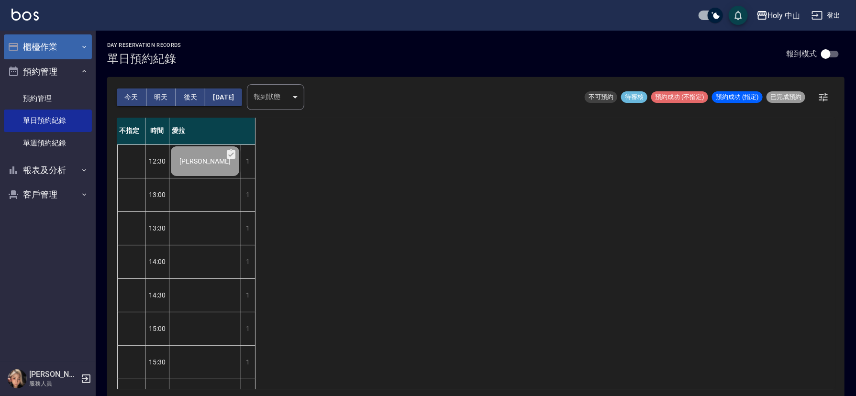
click at [85, 44] on icon "button" at bounding box center [84, 47] width 8 height 8
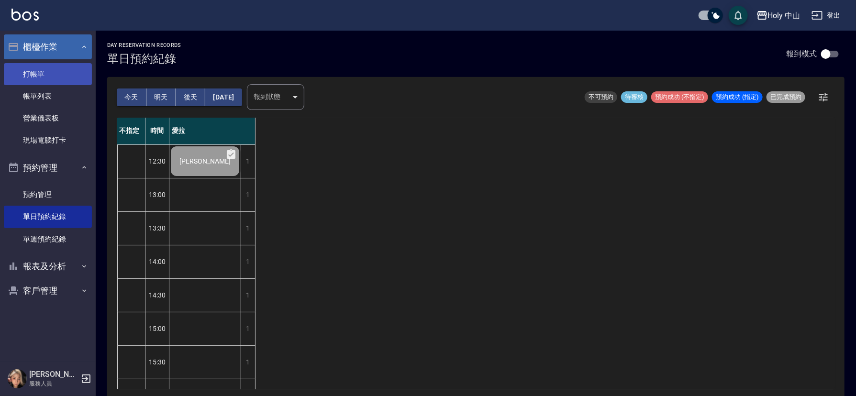
click at [58, 78] on link "打帳單" at bounding box center [48, 74] width 88 height 22
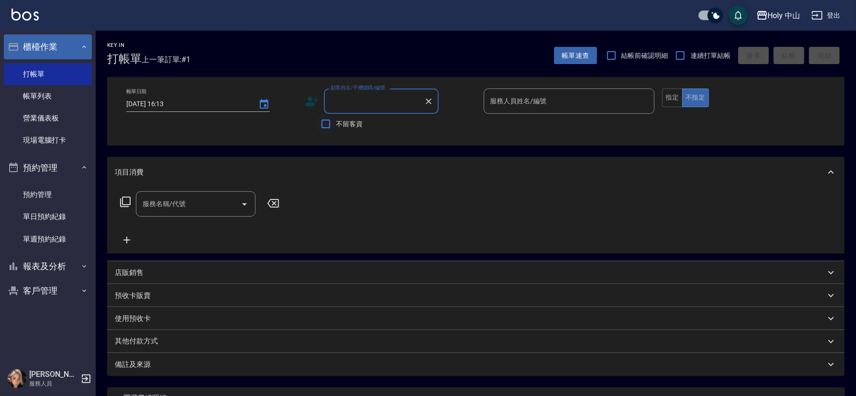
click at [322, 124] on input "不留客資" at bounding box center [326, 124] width 20 height 20
checkbox input "true"
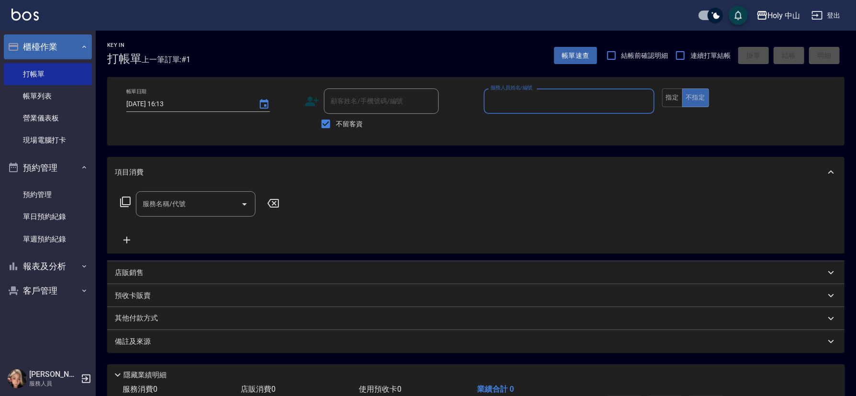
click at [496, 98] on input "服務人員姓名/編號" at bounding box center [569, 101] width 162 height 17
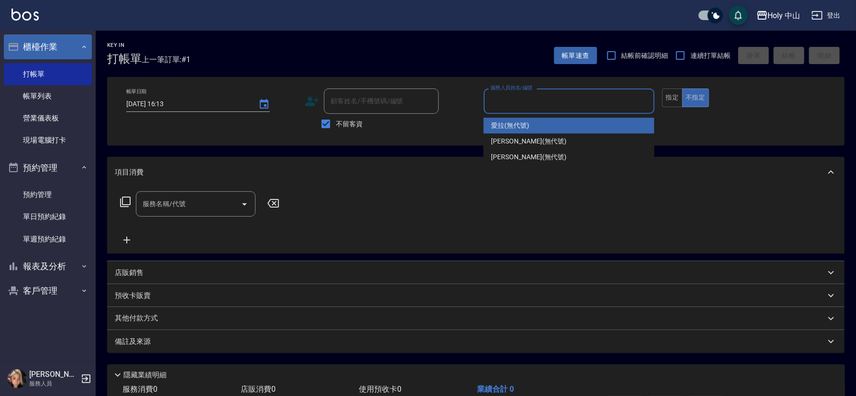
click at [535, 126] on div "愛拉 (無代號)" at bounding box center [569, 126] width 171 height 16
type input "愛拉(無代號)"
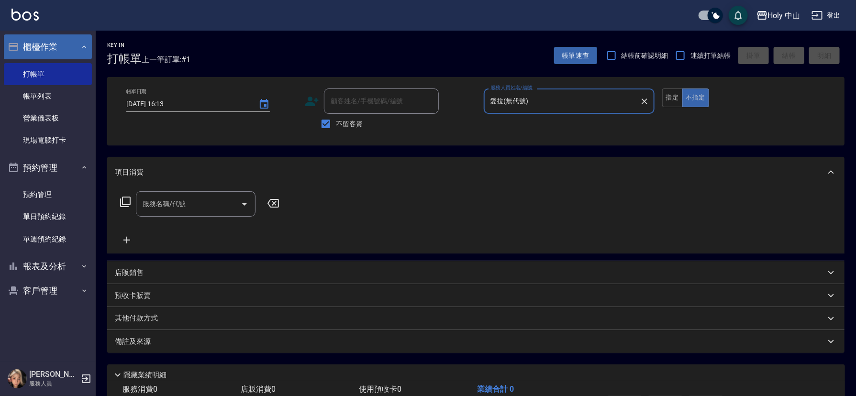
click at [207, 206] on input "服務名稱/代號" at bounding box center [188, 204] width 97 height 17
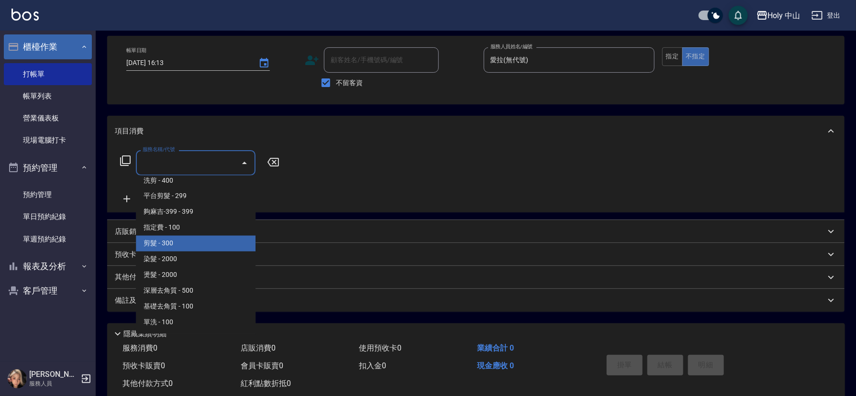
scroll to position [64, 0]
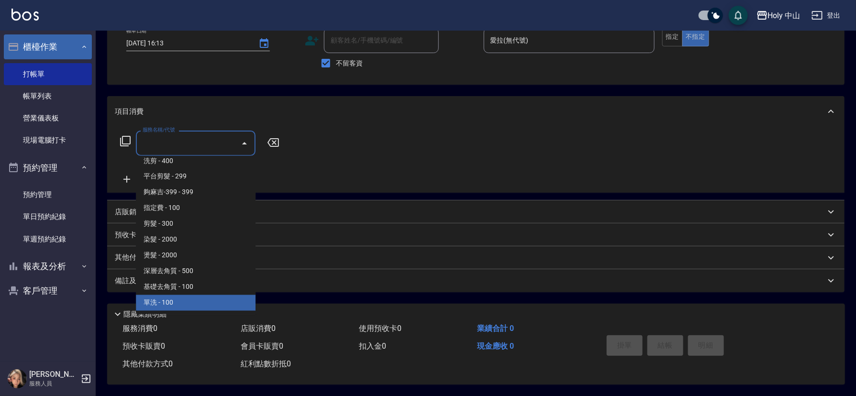
click at [162, 297] on span "單洗 - 100" at bounding box center [196, 303] width 120 height 16
type input "單洗(SP)"
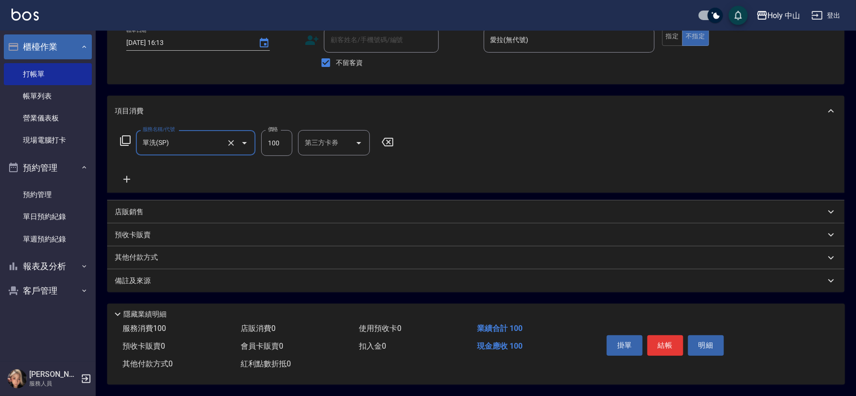
click at [280, 143] on input "100" at bounding box center [276, 143] width 31 height 26
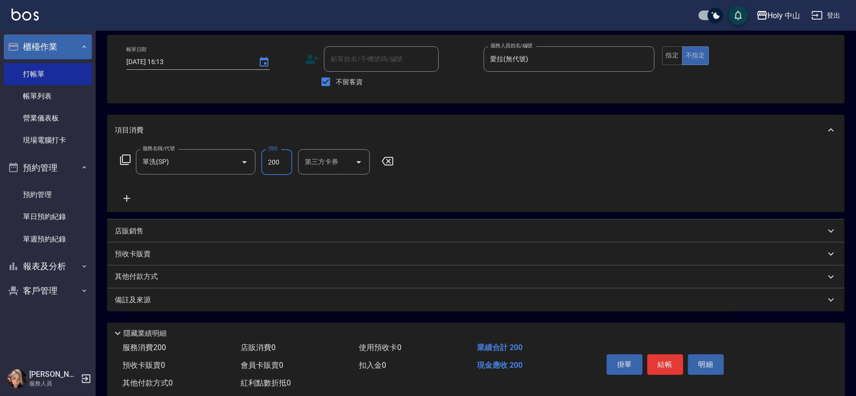
scroll to position [65, 0]
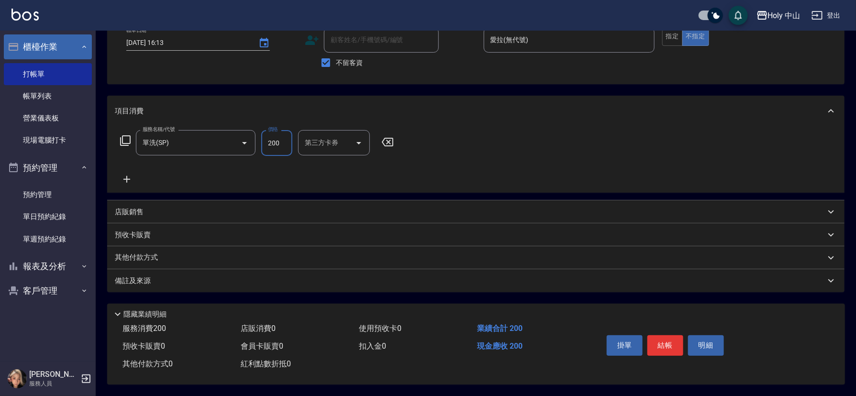
type input "200"
click at [231, 278] on div "備註及來源" at bounding box center [470, 281] width 711 height 10
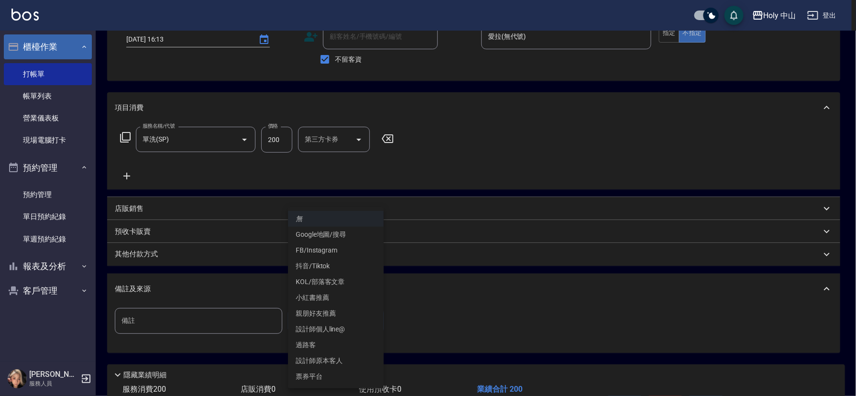
click at [330, 314] on body "Holy 中山 登出 櫃檯作業 打帳單 帳單列表 營業儀表板 現場電腦打卡 預約管理 預約管理 單日預約紀錄 單週預約紀錄 報表及分析 報表目錄 店家日報表 …" at bounding box center [428, 196] width 856 height 522
click at [309, 342] on li "過路客" at bounding box center [336, 345] width 96 height 16
type input "過路客"
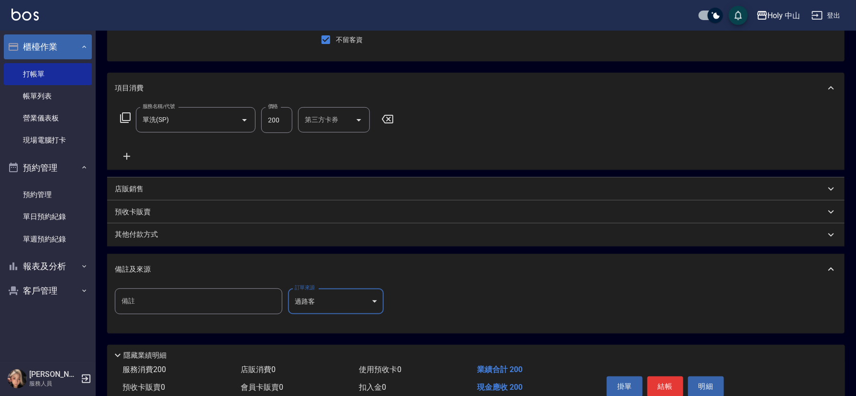
scroll to position [128, 0]
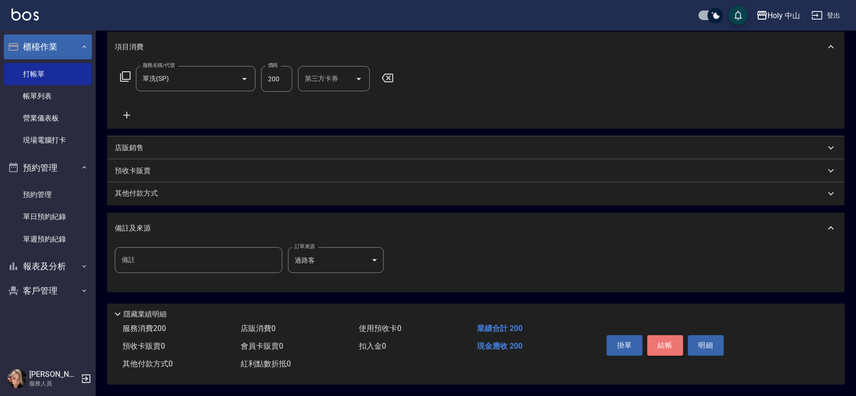
click at [667, 340] on button "結帳" at bounding box center [665, 345] width 36 height 20
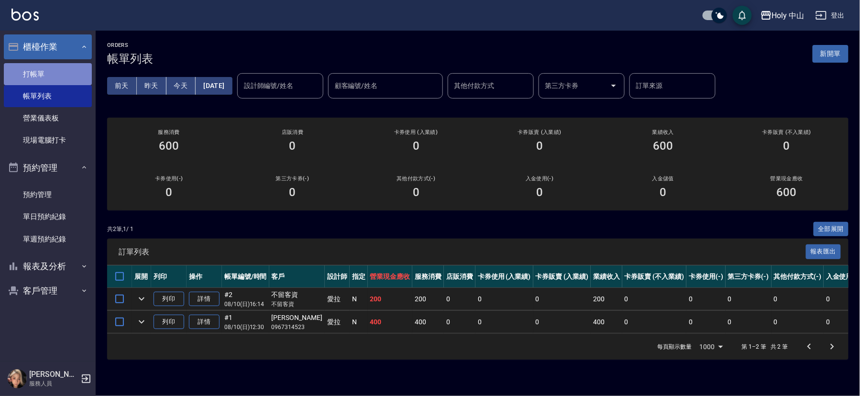
click at [39, 71] on link "打帳單" at bounding box center [48, 74] width 88 height 22
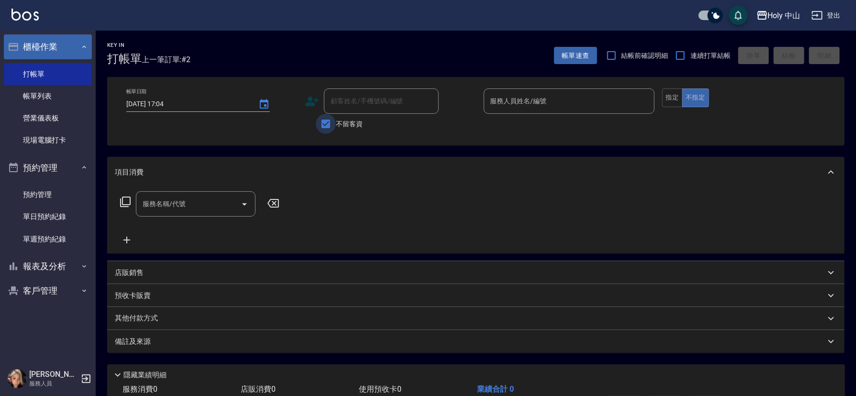
click at [328, 120] on input "不留客資" at bounding box center [326, 124] width 20 height 20
checkbox input "false"
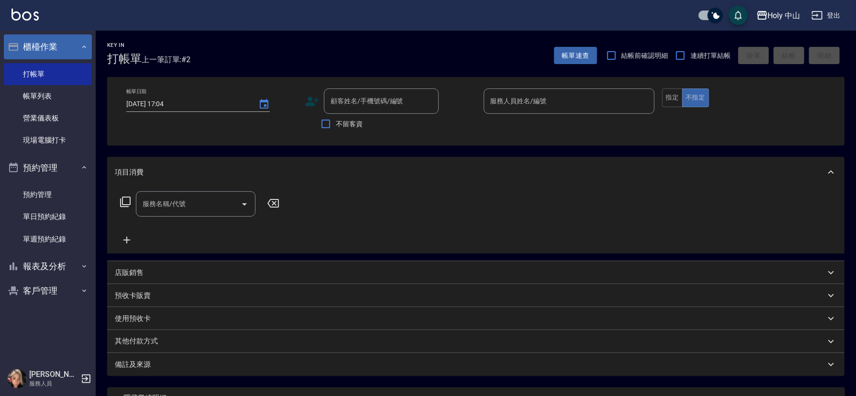
click at [312, 99] on icon at bounding box center [312, 102] width 13 height 10
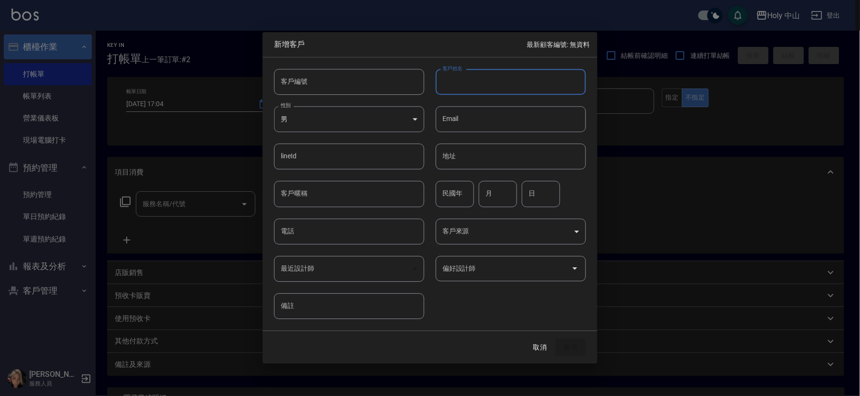
click at [482, 85] on input "客戶姓名" at bounding box center [511, 82] width 150 height 26
type input "周先生"
click at [316, 234] on input "電話" at bounding box center [349, 232] width 150 height 26
type input "0978106103"
click at [569, 233] on body "Holy 中山 登出 櫃檯作業 打帳單 帳單列表 營業儀表板 現場電腦打卡 預約管理 預約管理 單日預約紀錄 單週預約紀錄 報表及分析 報表目錄 店家日報表 …" at bounding box center [430, 240] width 860 height 480
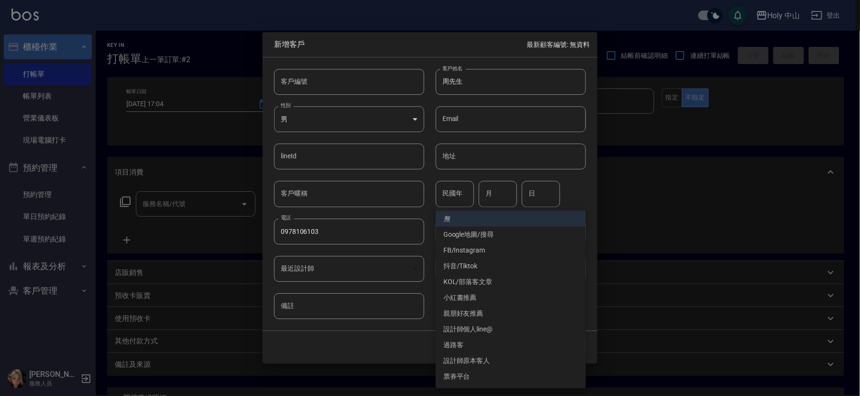
click at [449, 343] on li "過路客" at bounding box center [511, 345] width 150 height 16
type input "過路客"
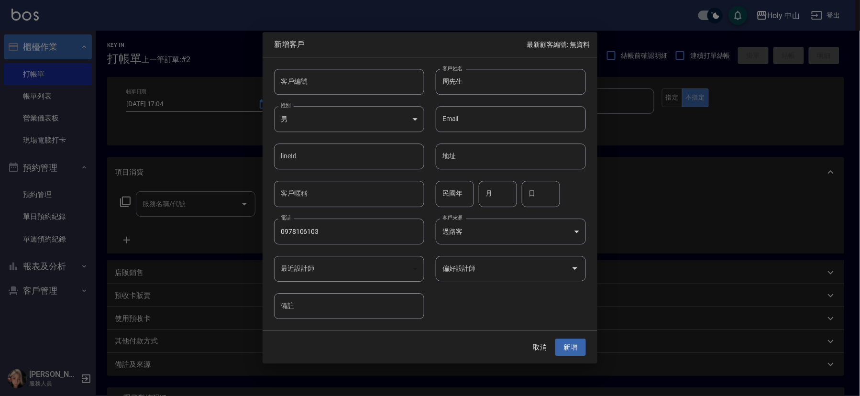
click at [561, 270] on input "偏好設計師" at bounding box center [503, 268] width 127 height 17
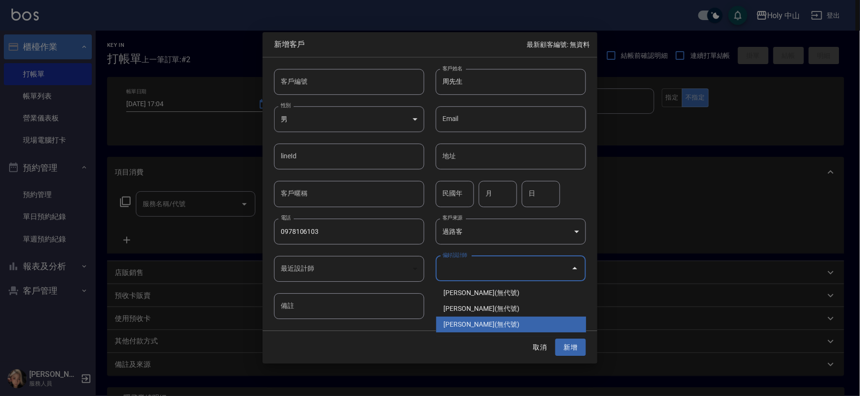
click at [474, 318] on li "[PERSON_NAME](無代號)" at bounding box center [511, 325] width 150 height 16
type input "[PERSON_NAME]"
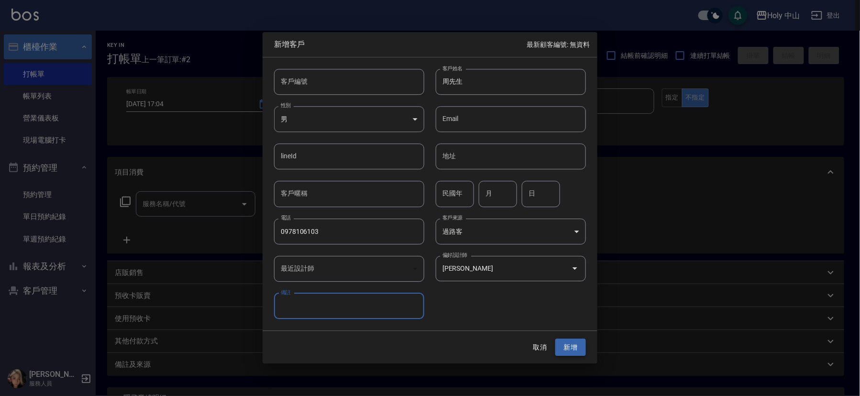
click at [575, 346] on button "新增" at bounding box center [571, 348] width 31 height 18
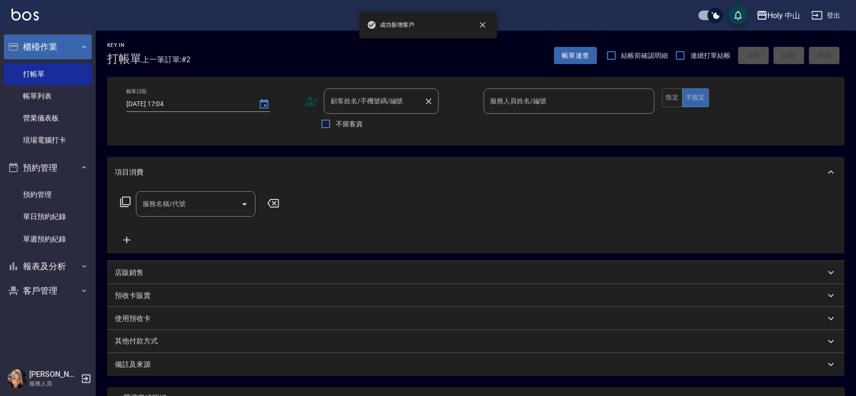
click at [391, 96] on div "顧客姓名/手機號碼/編號 顧客姓名/手機號碼/編號" at bounding box center [381, 101] width 115 height 25
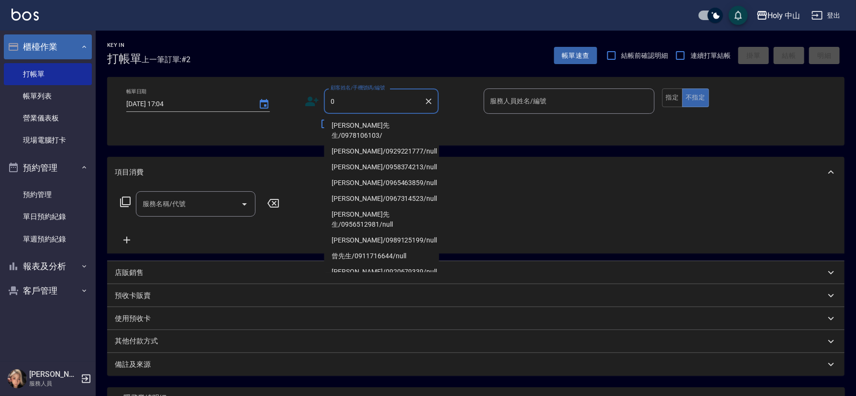
click at [379, 128] on li "[PERSON_NAME]先生/0978106103/" at bounding box center [381, 131] width 115 height 26
type input "[PERSON_NAME]先生/0978106103/"
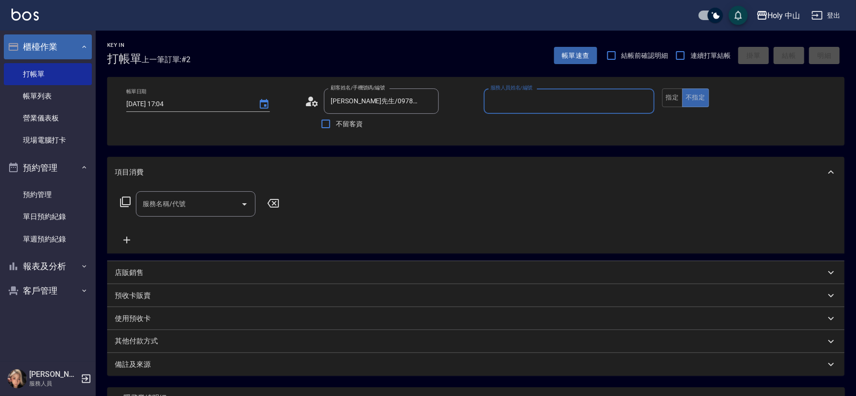
type input "愛拉(無代號)"
click at [58, 219] on link "單日預約紀錄" at bounding box center [48, 217] width 88 height 22
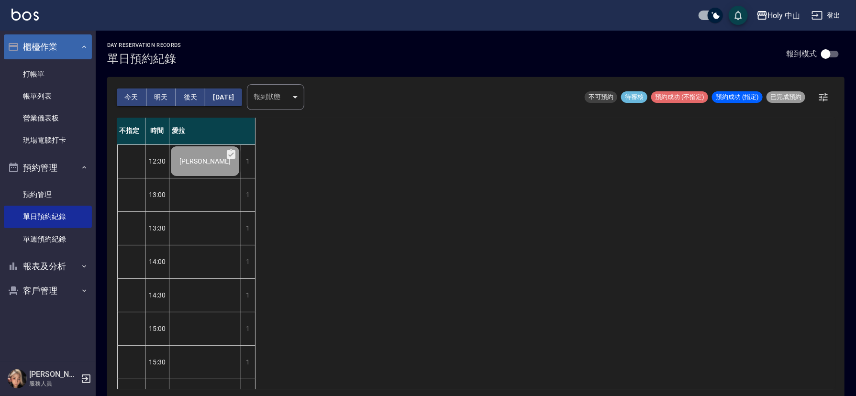
click at [194, 95] on button "後天" at bounding box center [191, 98] width 30 height 18
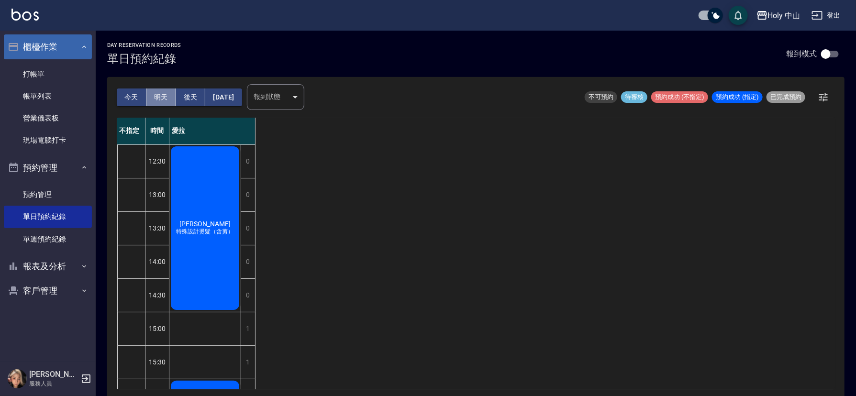
click at [163, 99] on button "明天" at bounding box center [161, 98] width 30 height 18
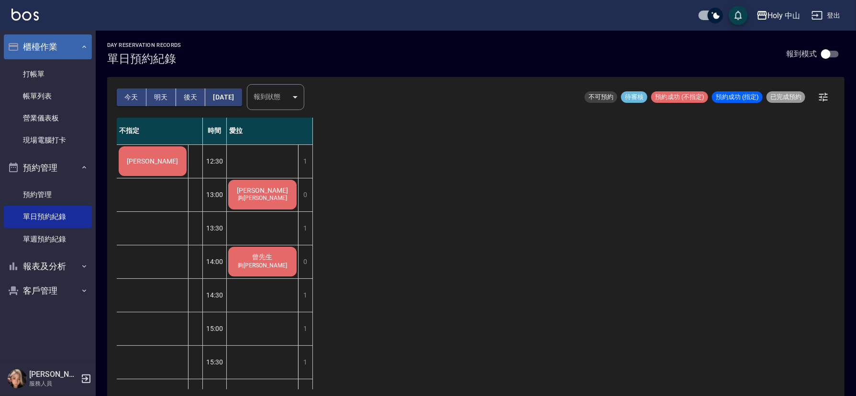
click at [163, 160] on span "[PERSON_NAME]" at bounding box center [152, 161] width 55 height 8
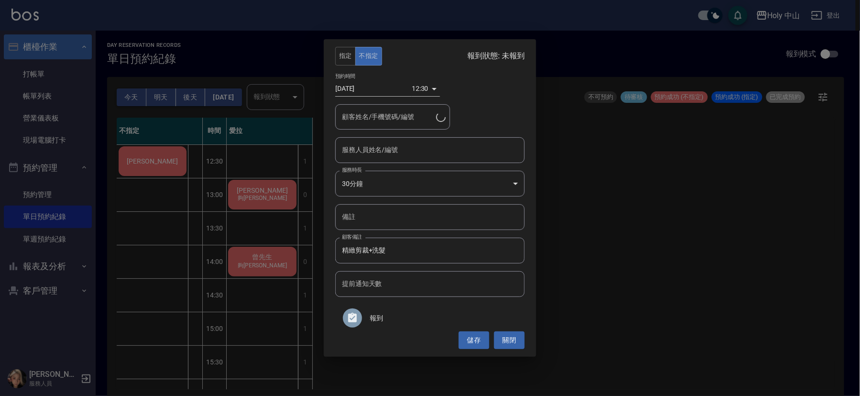
type input "[PERSON_NAME]/0929221777"
click at [503, 156] on input "服務人員姓名/編號" at bounding box center [430, 150] width 181 height 17
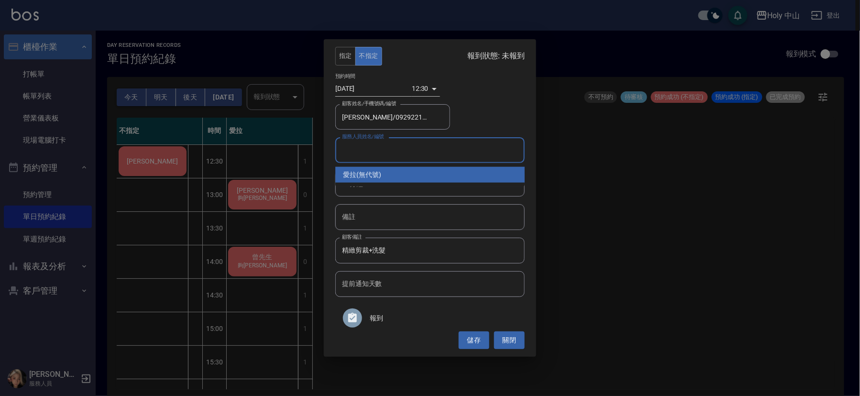
click at [451, 173] on div "愛拉 (無代號)" at bounding box center [430, 175] width 190 height 16
type input "愛拉(無代號)"
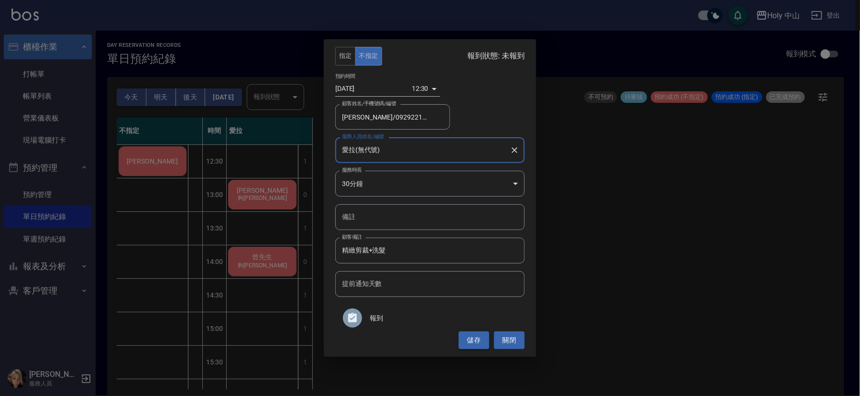
click at [475, 341] on button "儲存" at bounding box center [474, 341] width 31 height 18
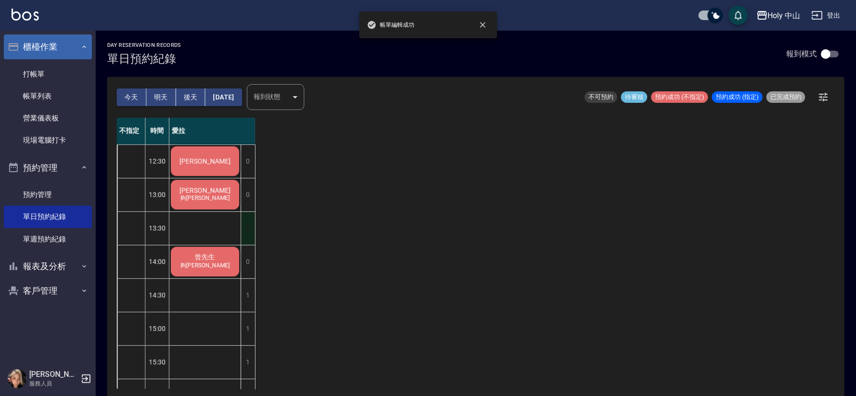
click at [249, 221] on div "1" at bounding box center [248, 228] width 14 height 33
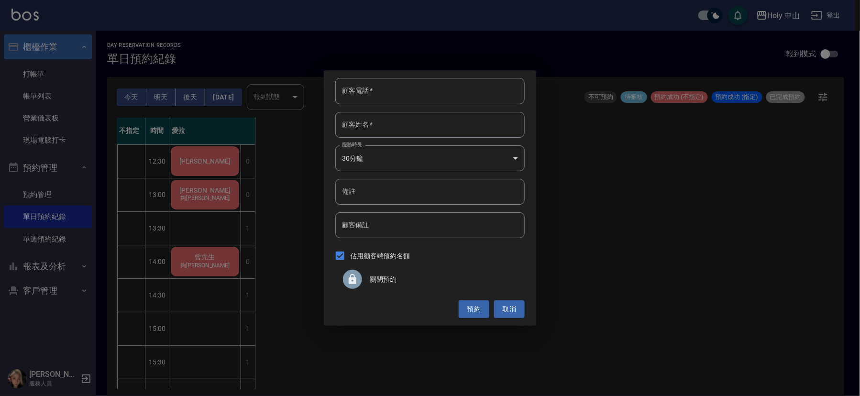
click at [346, 284] on div at bounding box center [352, 279] width 19 height 19
